Goal: Use online tool/utility: Utilize a website feature to perform a specific function

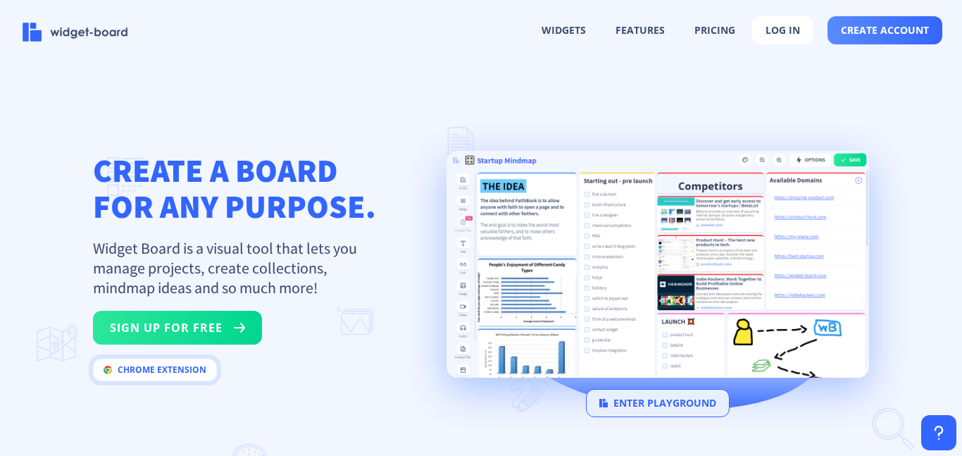
click at [186, 368] on button "chrome extension" at bounding box center [155, 369] width 124 height 23
click at [687, 408] on button "enter playground" at bounding box center [658, 403] width 144 height 28
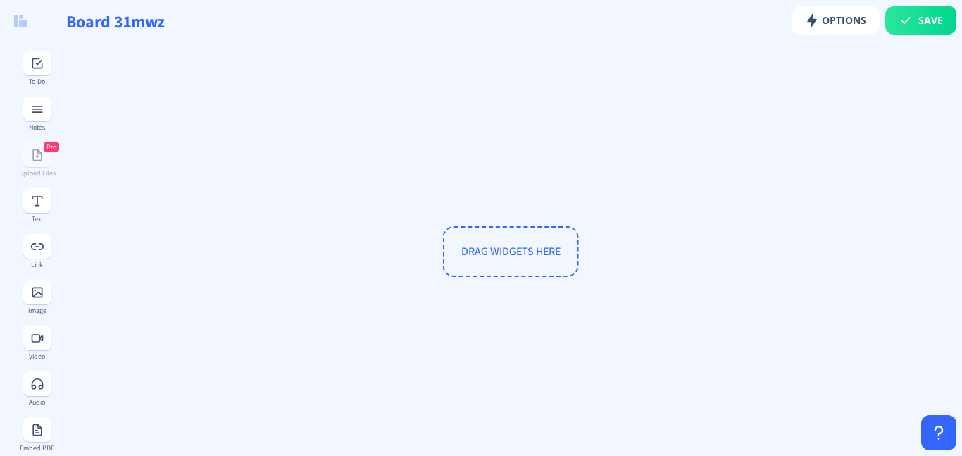
type input "Board vrvzd"
click at [51, 291] on button at bounding box center [37, 292] width 28 height 25
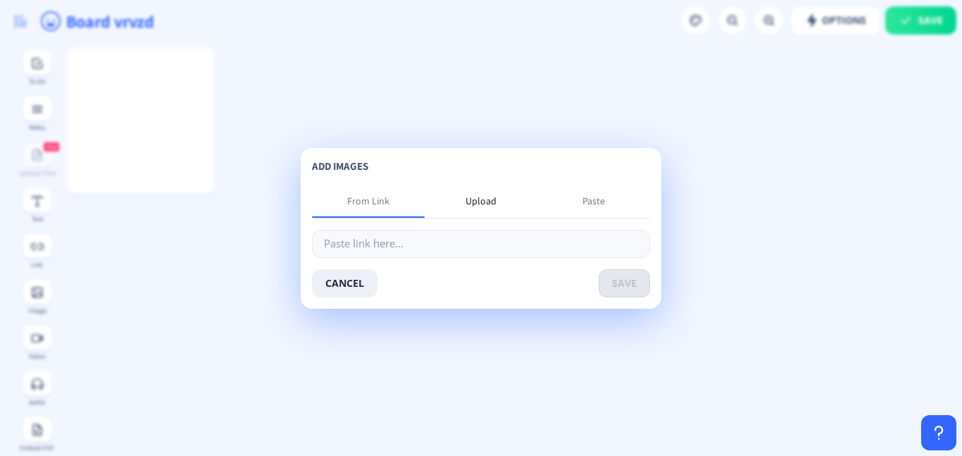
click at [487, 184] on div "Upload" at bounding box center [481, 201] width 113 height 34
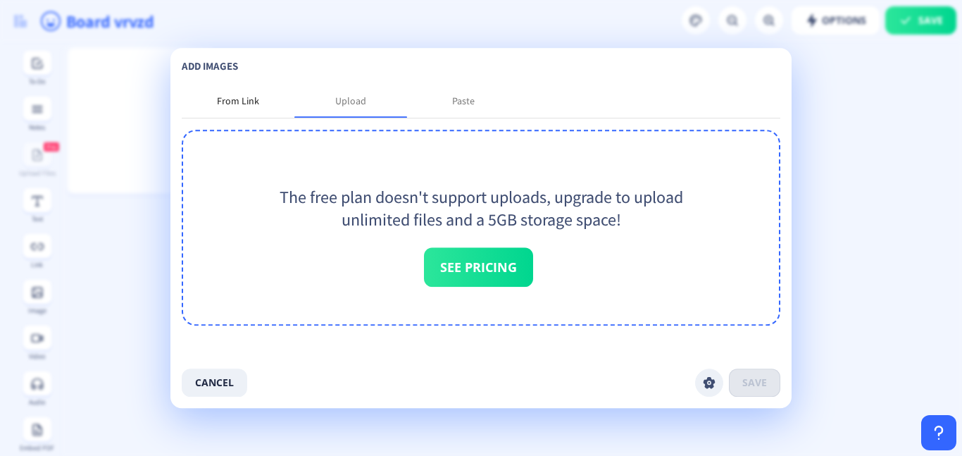
click at [246, 94] on div "From Link" at bounding box center [238, 101] width 42 height 14
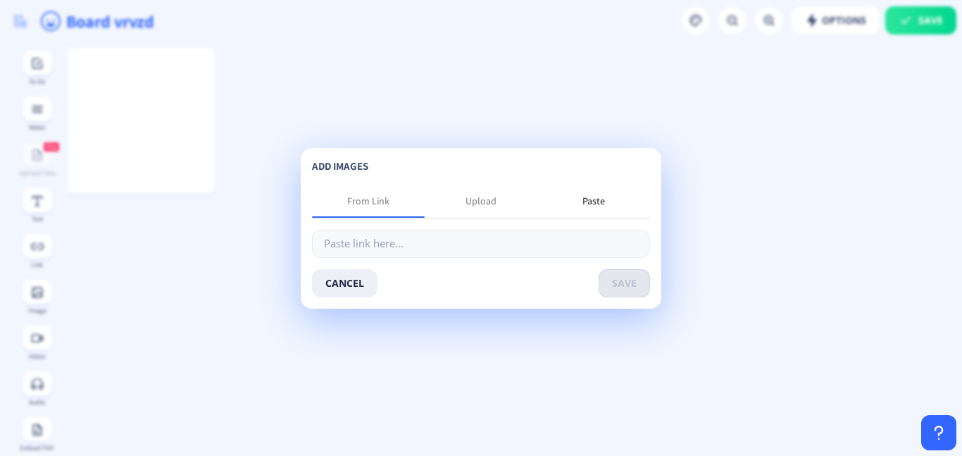
click at [606, 201] on div "Paste" at bounding box center [593, 201] width 113 height 34
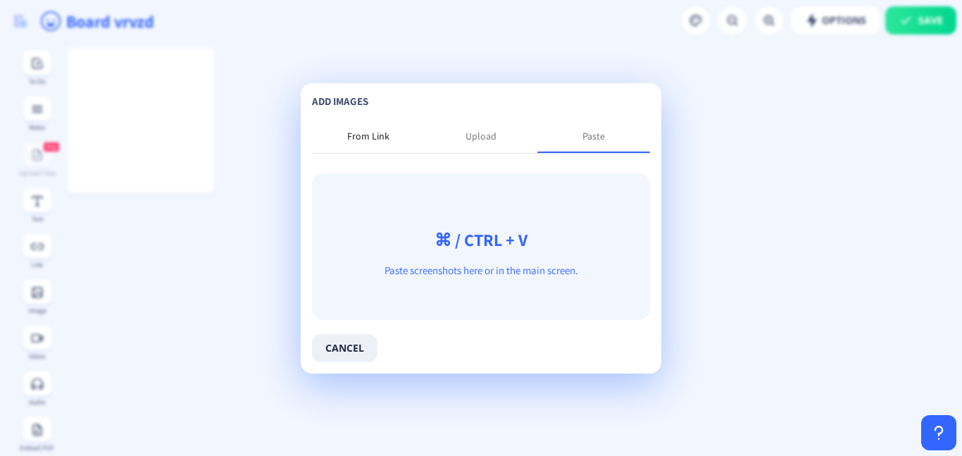
click at [332, 127] on div "From Link" at bounding box center [368, 136] width 113 height 34
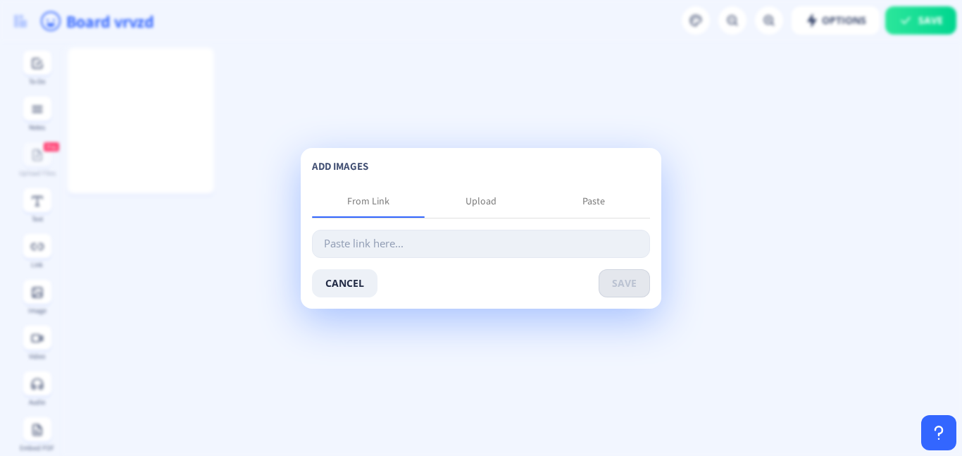
paste input "[URL][DOMAIN_NAME]"
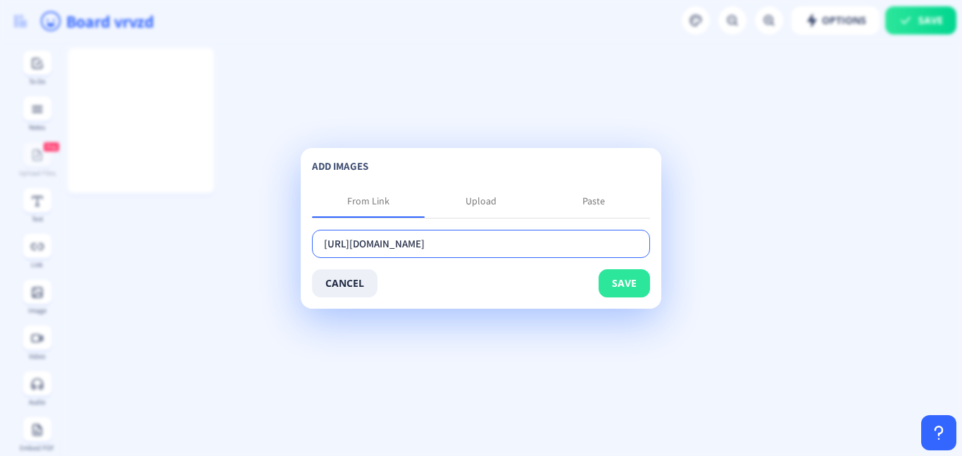
type input "[URL][DOMAIN_NAME]"
click at [636, 282] on button "save" at bounding box center [624, 283] width 51 height 28
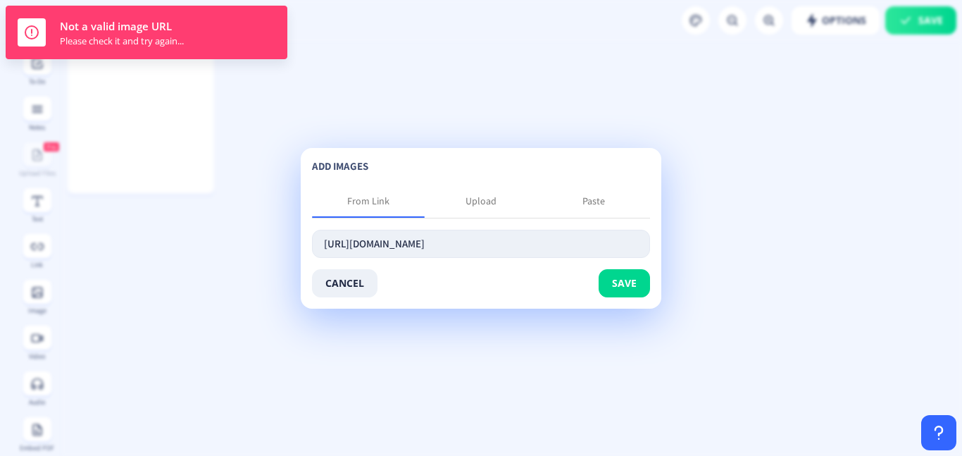
click at [614, 239] on input "[URL][DOMAIN_NAME]" at bounding box center [481, 244] width 338 height 28
click at [325, 282] on button "cancel" at bounding box center [344, 283] width 65 height 28
